Goal: Transaction & Acquisition: Download file/media

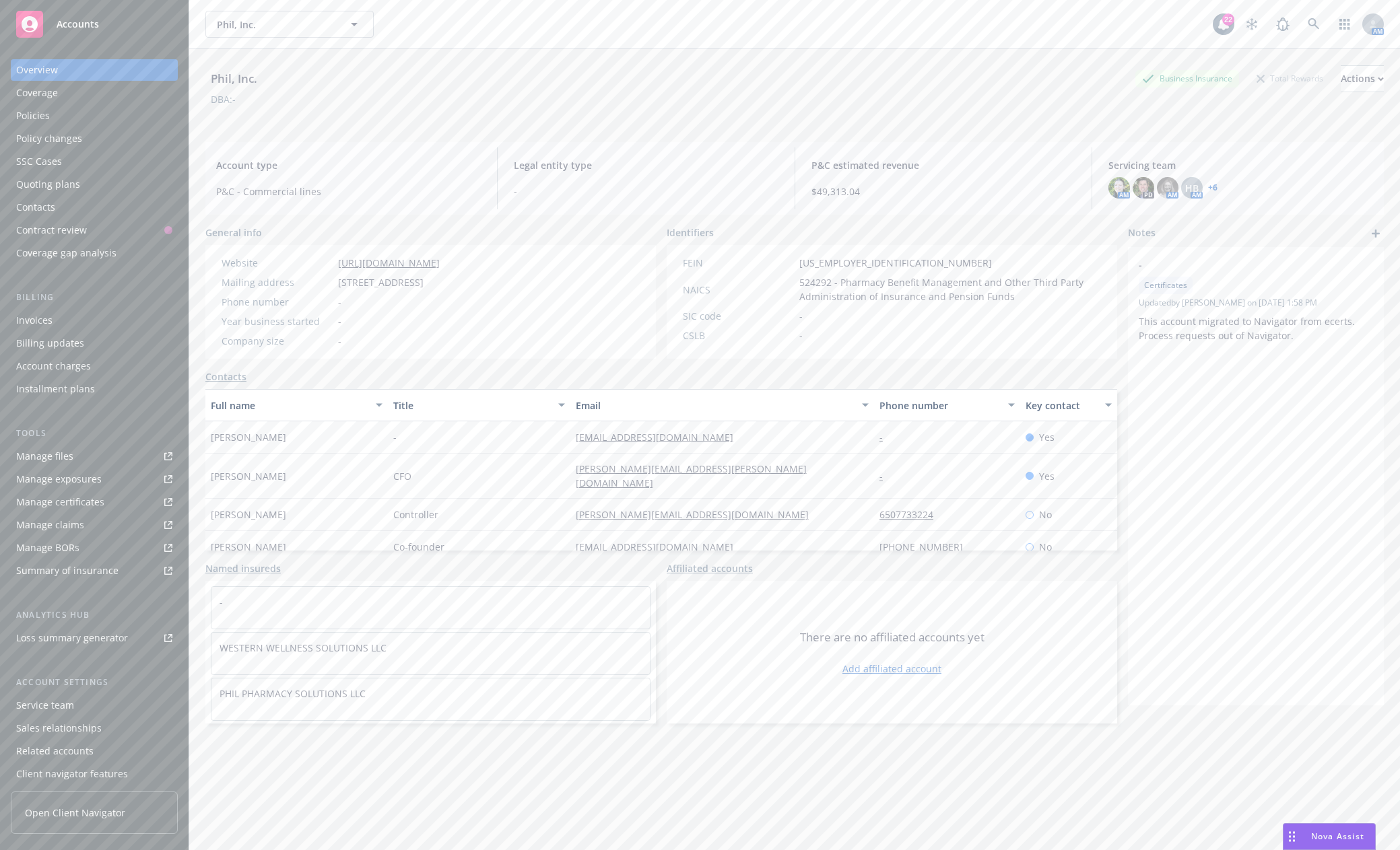
click at [48, 26] on div "Accounts" at bounding box center [95, 23] width 157 height 27
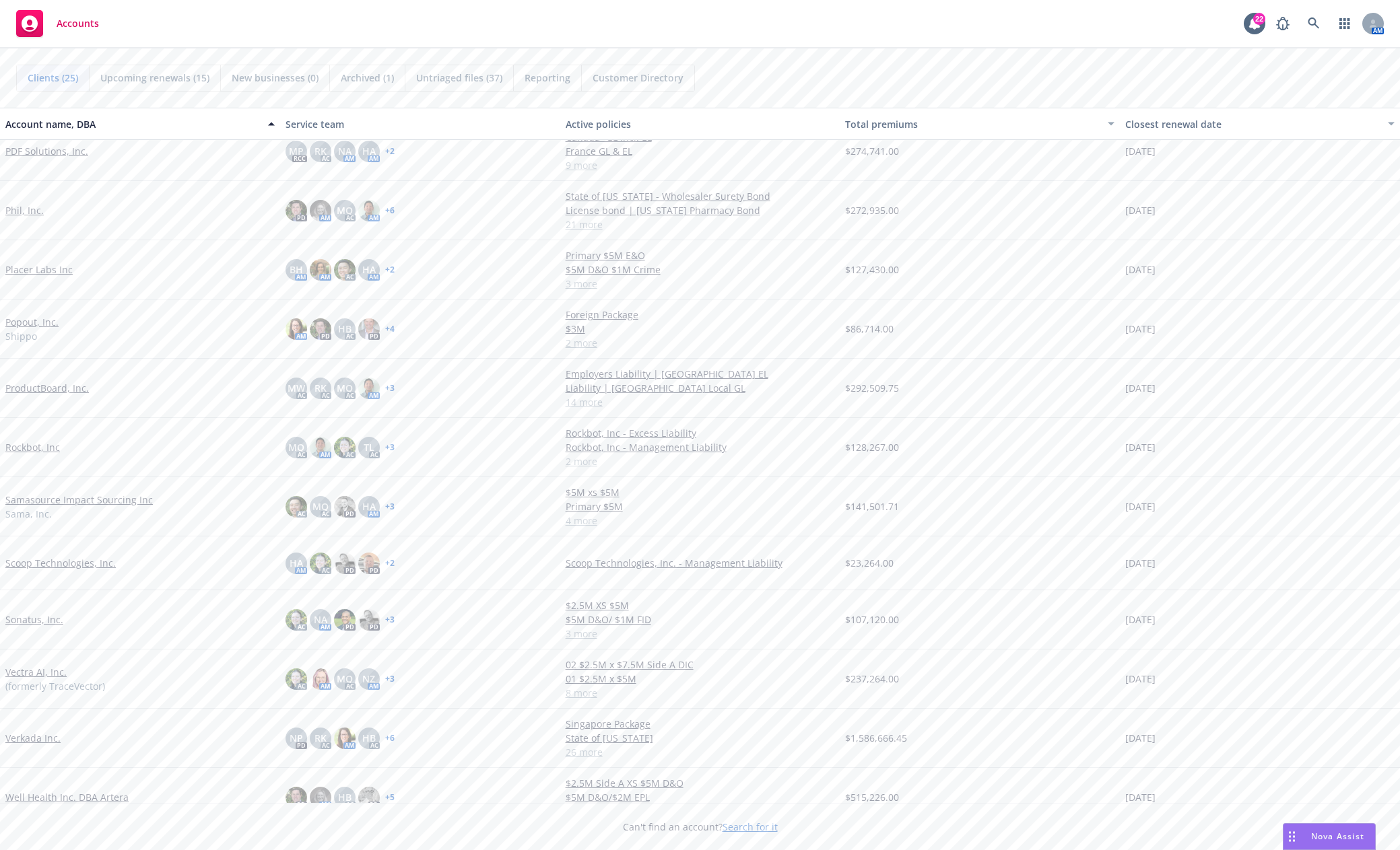
scroll to position [748, 0]
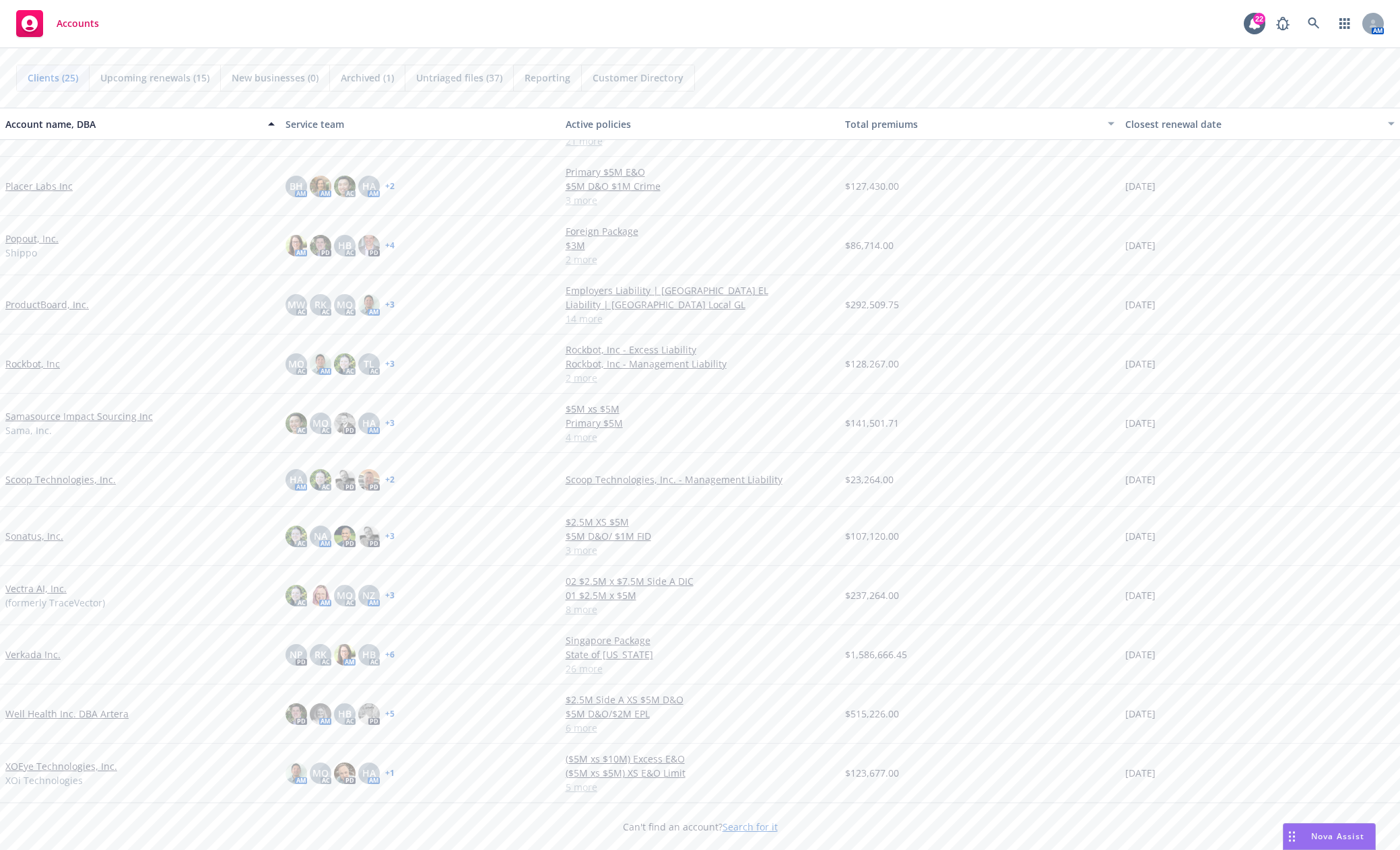
click at [29, 590] on link "Vectra AI, Inc." at bounding box center [36, 588] width 61 height 14
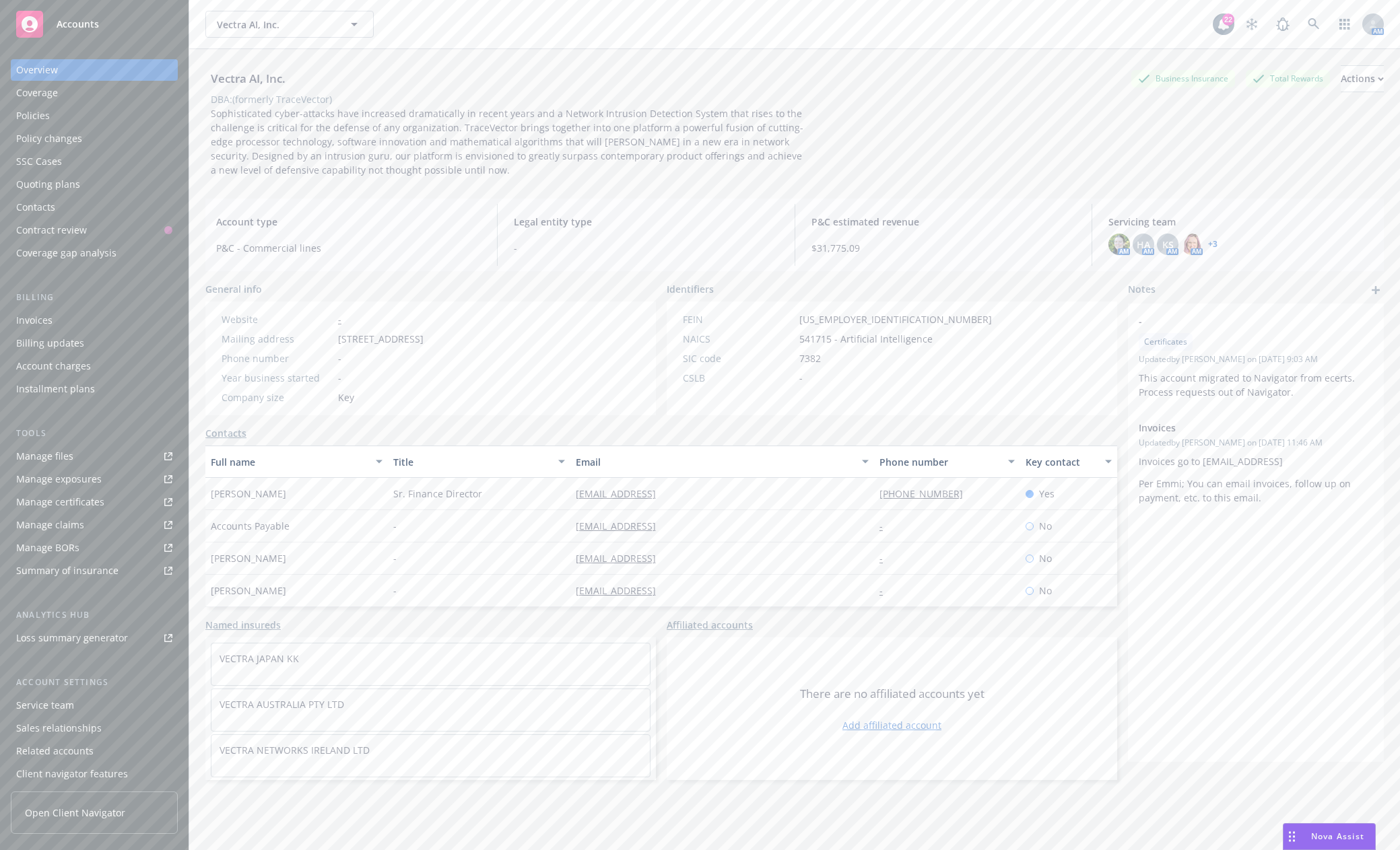
click at [88, 453] on link "Manage files" at bounding box center [94, 456] width 167 height 22
click at [62, 23] on span "Accounts" at bounding box center [77, 24] width 43 height 10
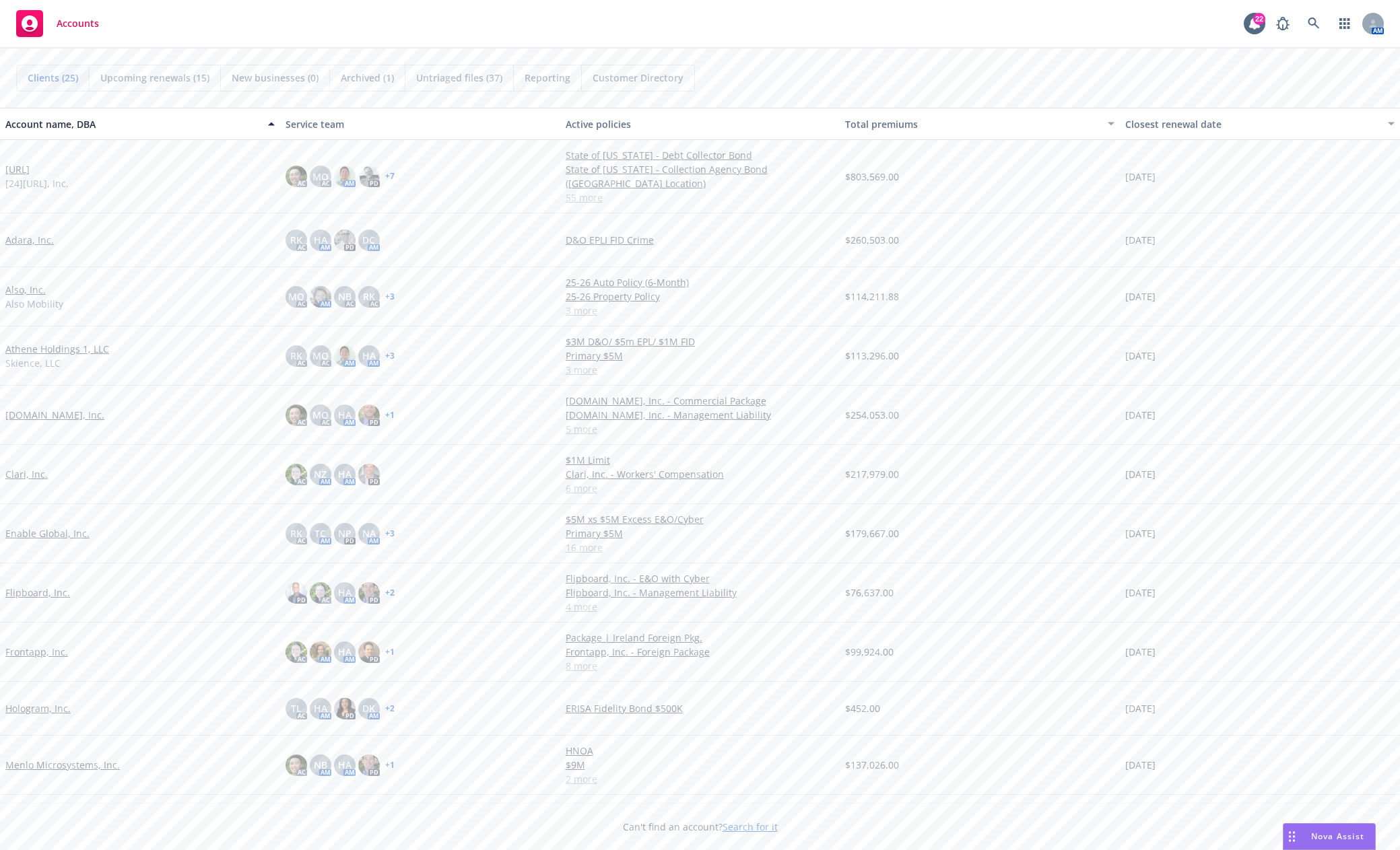
drag, startPoint x: 26, startPoint y: 286, endPoint x: 10, endPoint y: 303, distance: 23.3
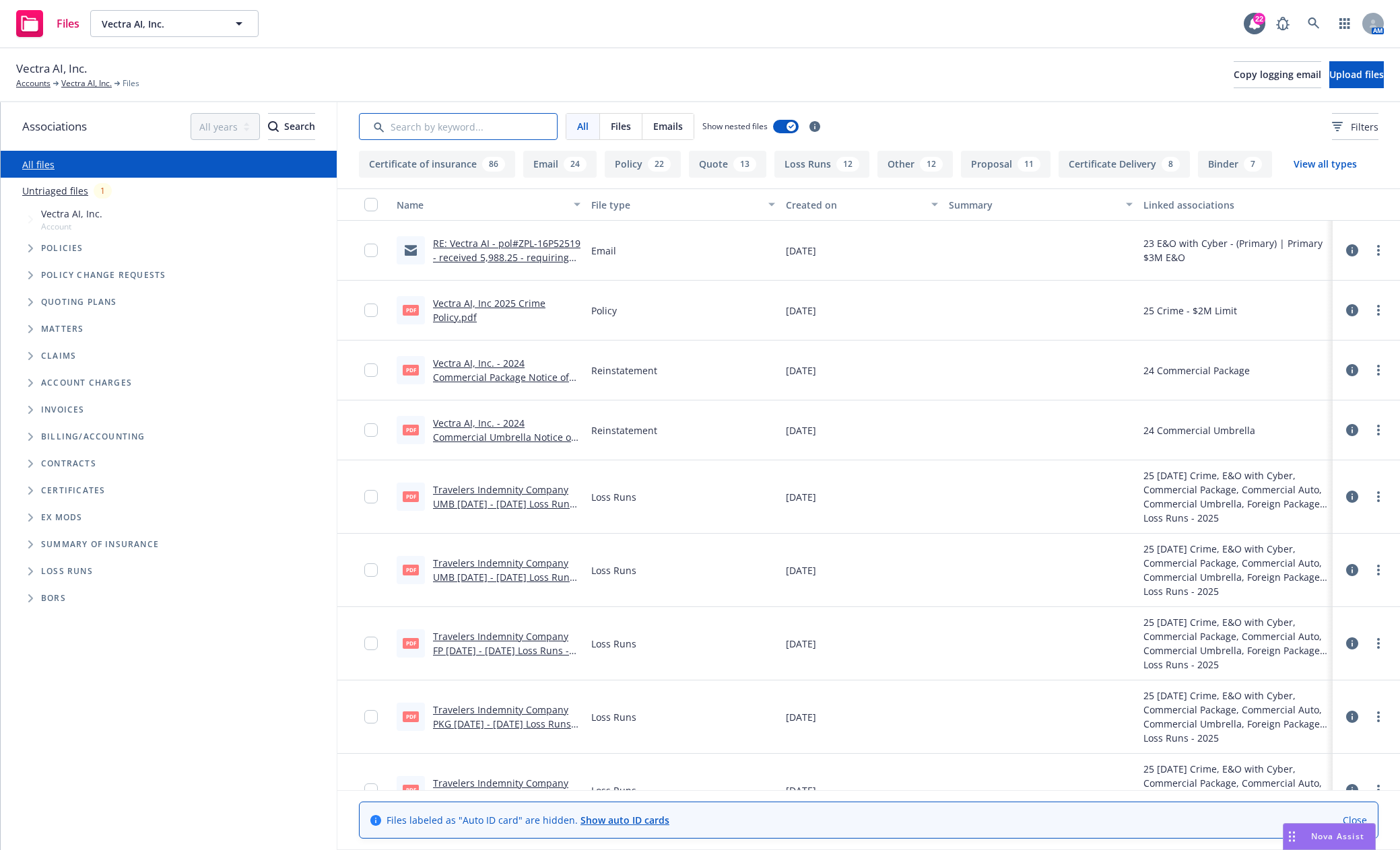
click at [480, 125] on input "Search by keyword..." at bounding box center [458, 126] width 199 height 27
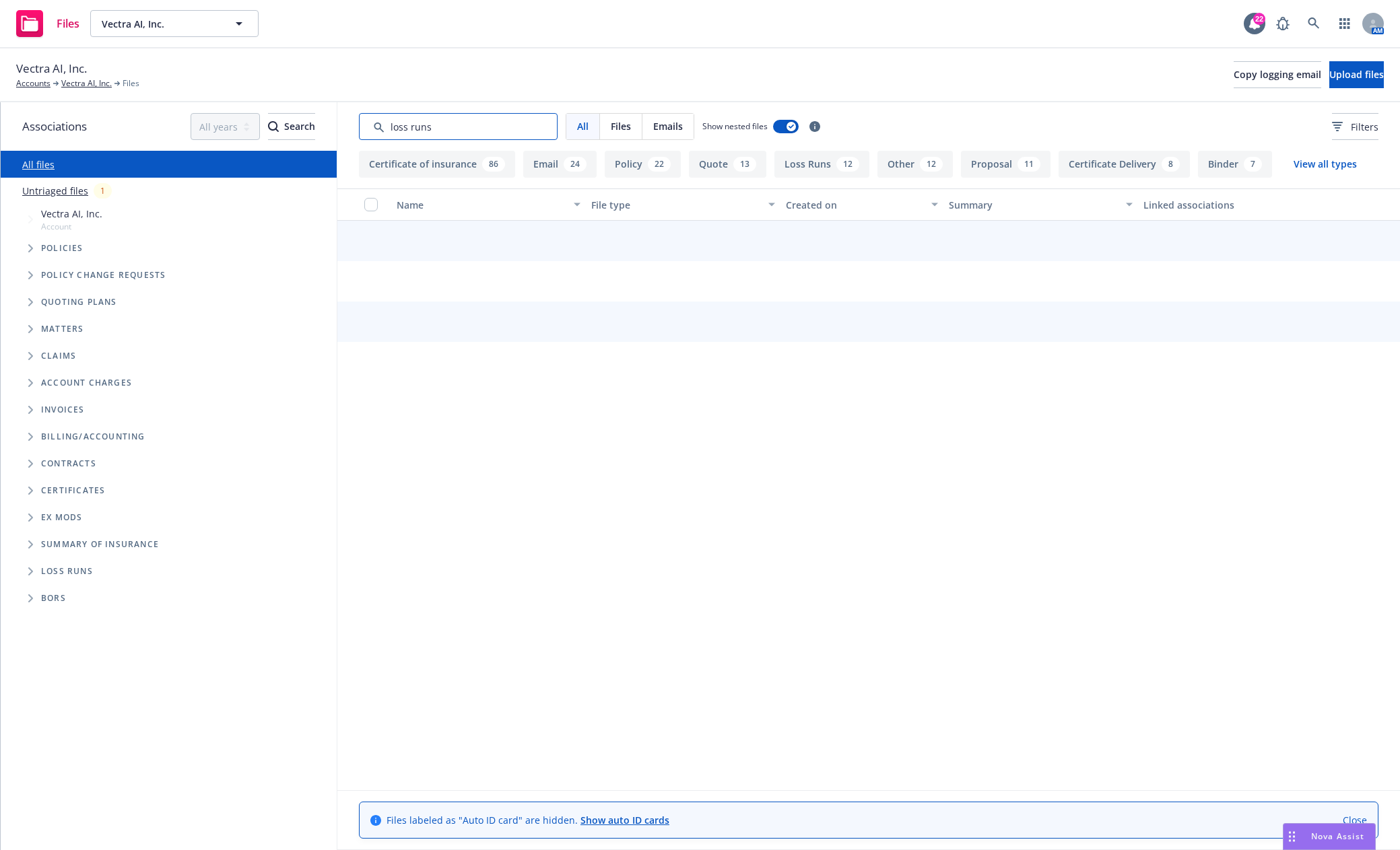
type input "loss runs"
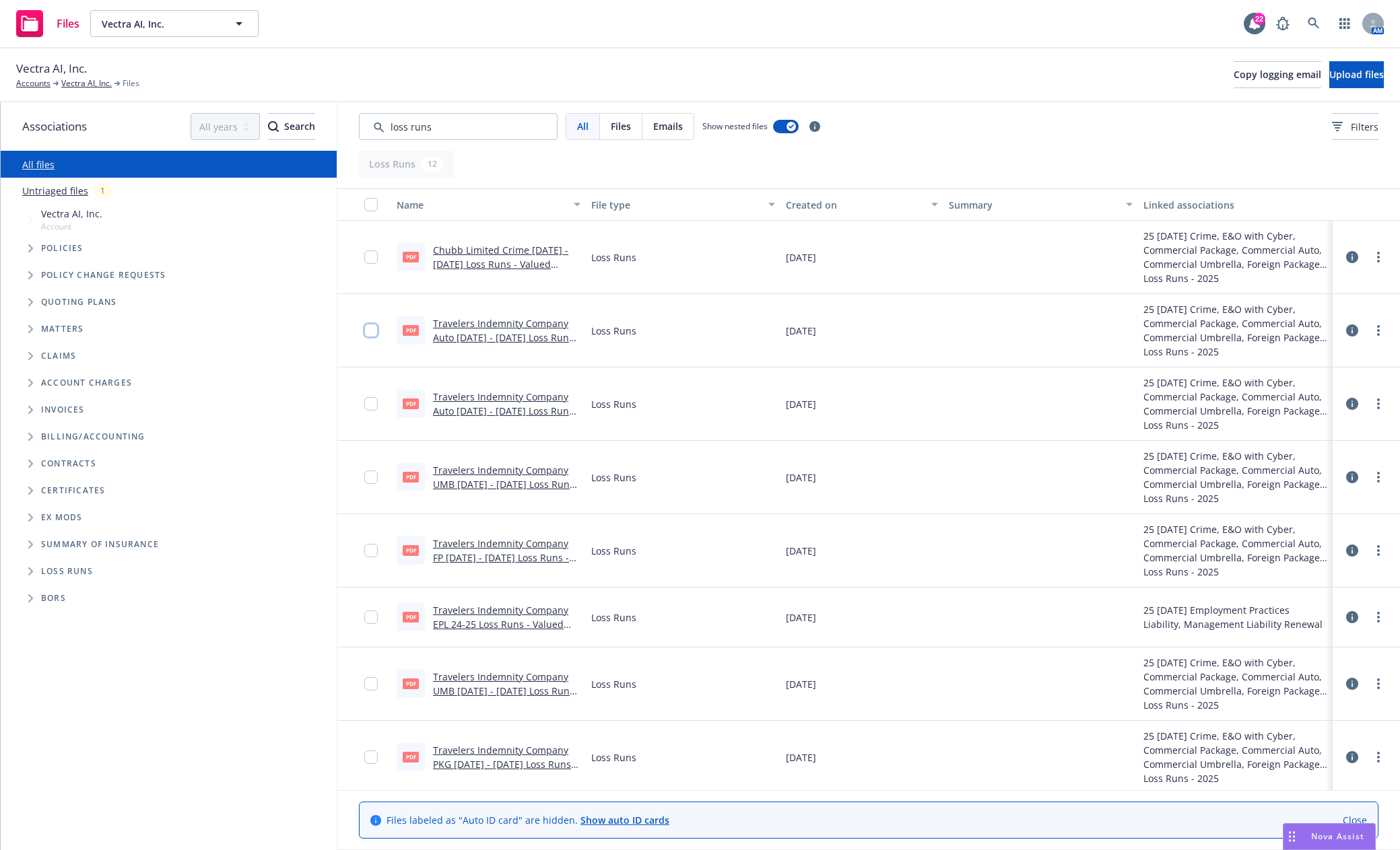
click at [375, 331] on input "checkbox" at bounding box center [370, 330] width 13 height 13
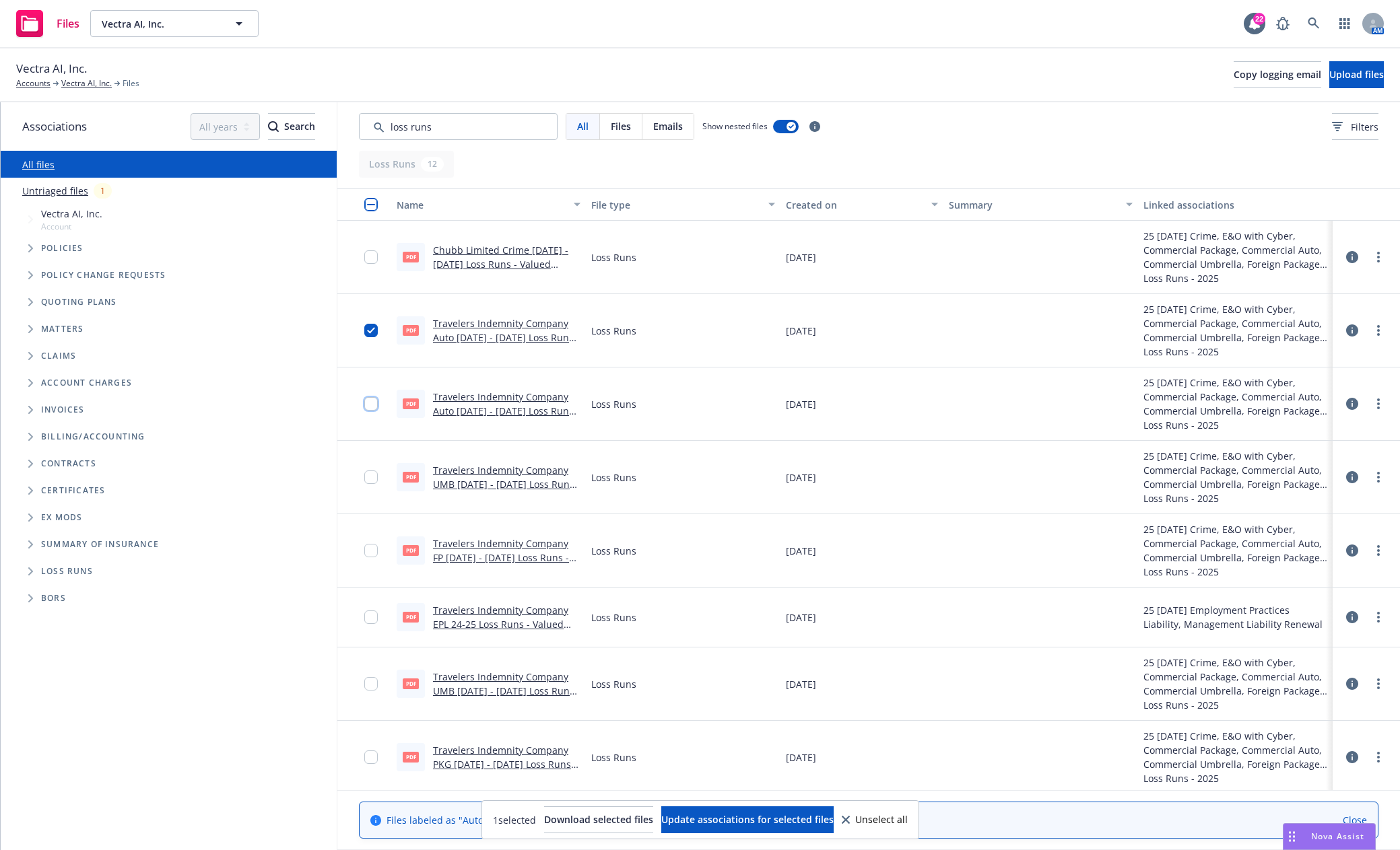
click at [370, 402] on input "checkbox" at bounding box center [370, 403] width 13 height 13
click at [366, 476] on input "checkbox" at bounding box center [370, 476] width 13 height 13
click at [371, 554] on input "checkbox" at bounding box center [370, 550] width 13 height 13
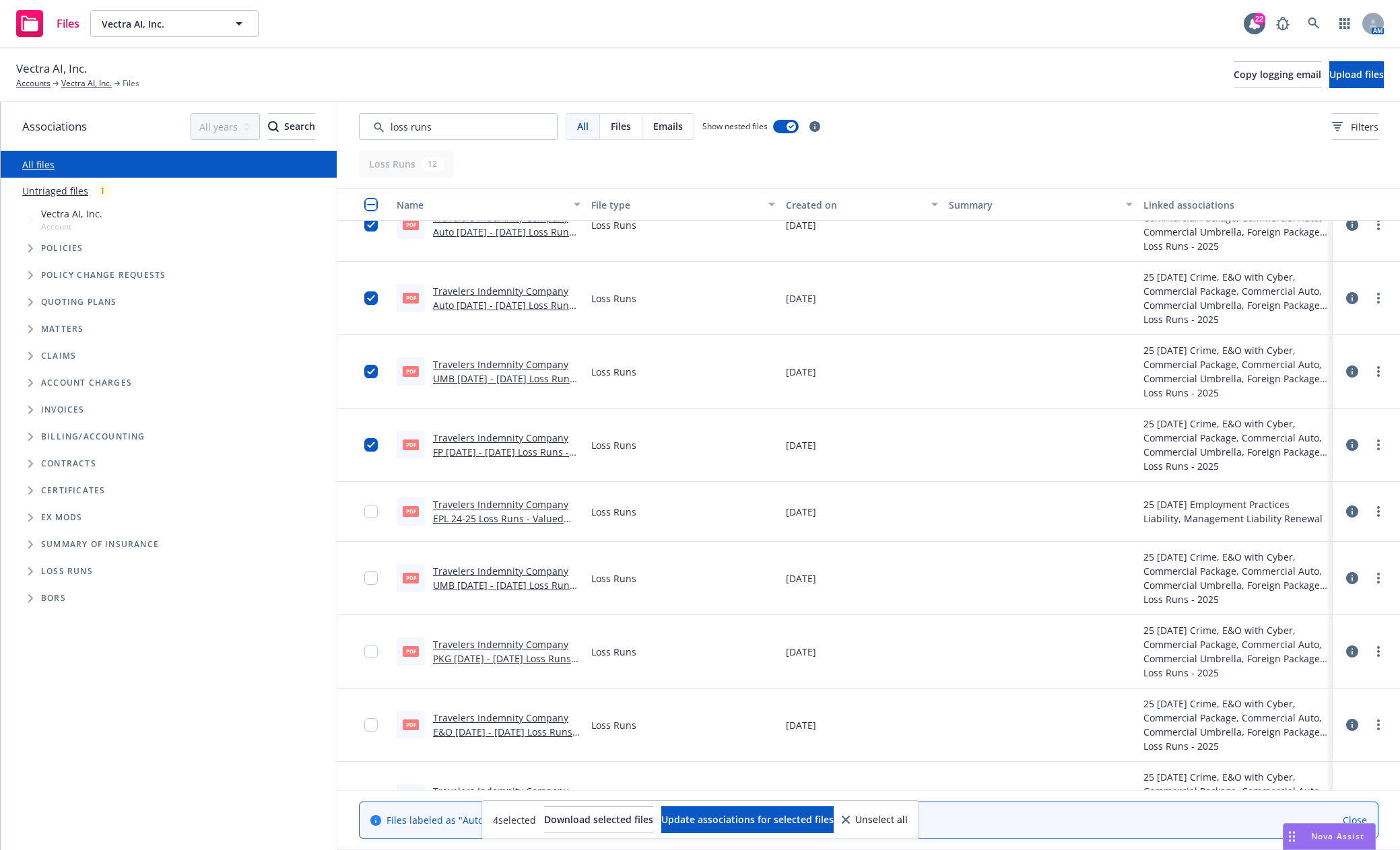
scroll to position [135, 0]
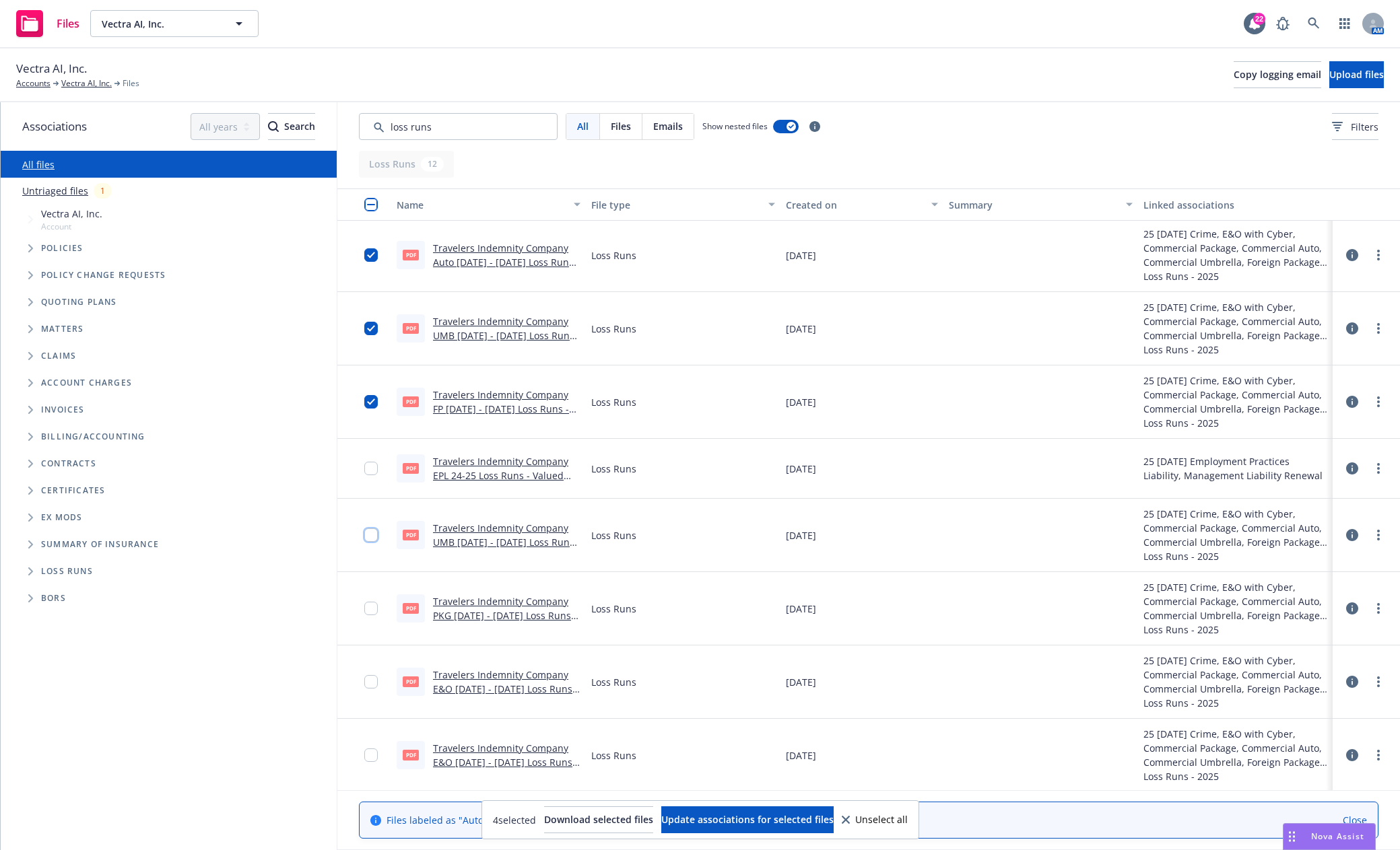
click at [370, 534] on input "checkbox" at bounding box center [370, 535] width 13 height 13
click at [375, 617] on div at bounding box center [375, 608] width 22 height 56
click at [371, 611] on input "checkbox" at bounding box center [370, 608] width 13 height 13
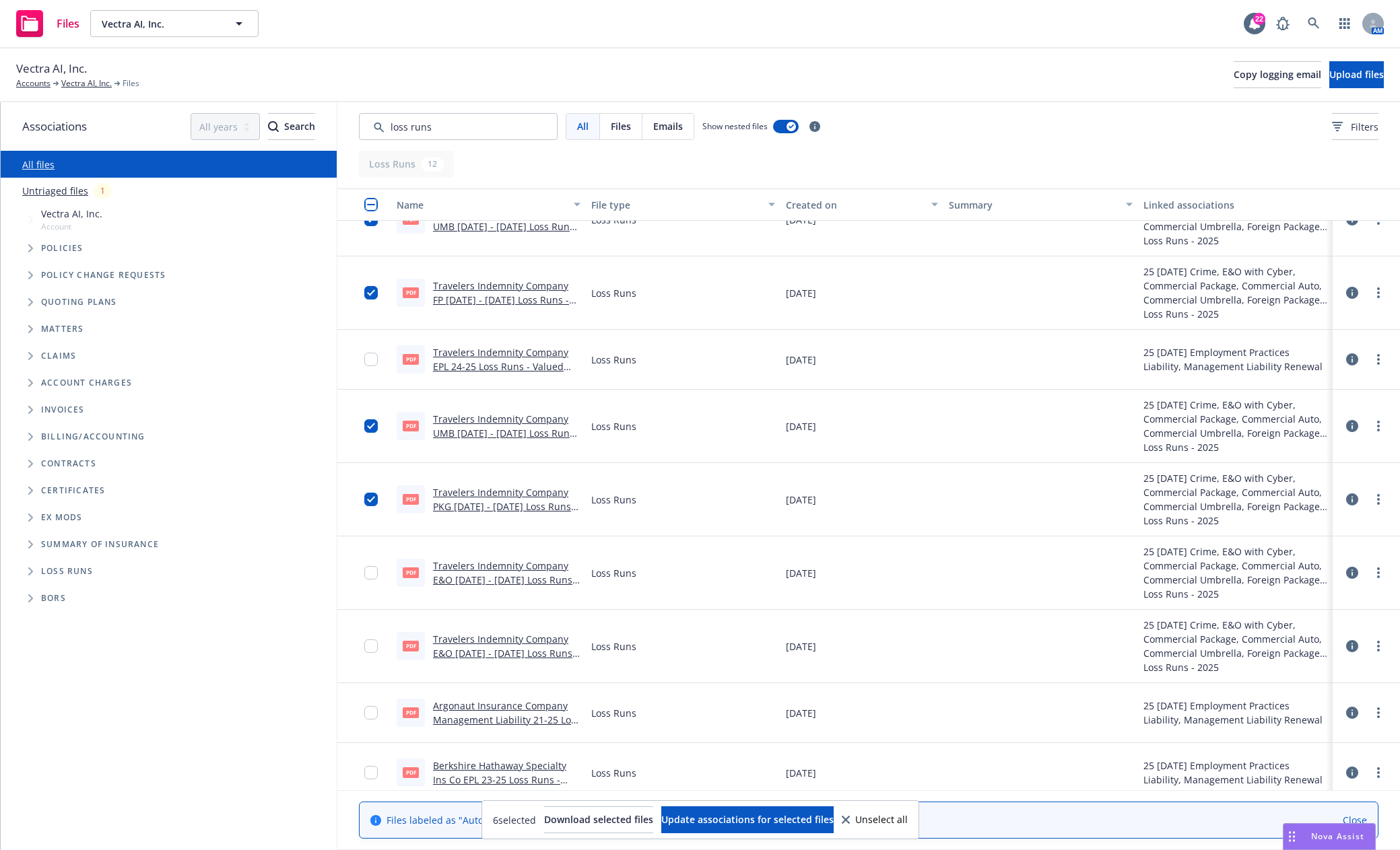
scroll to position [231, 0]
click at [594, 820] on span "Download selected files" at bounding box center [598, 820] width 109 height 13
